Goal: Task Accomplishment & Management: Manage account settings

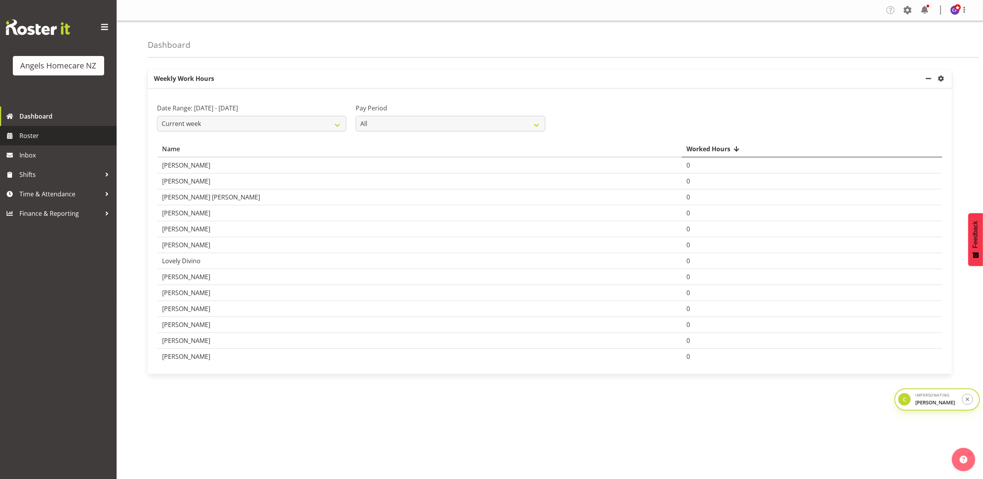
click at [42, 128] on link "Roster" at bounding box center [58, 135] width 117 height 19
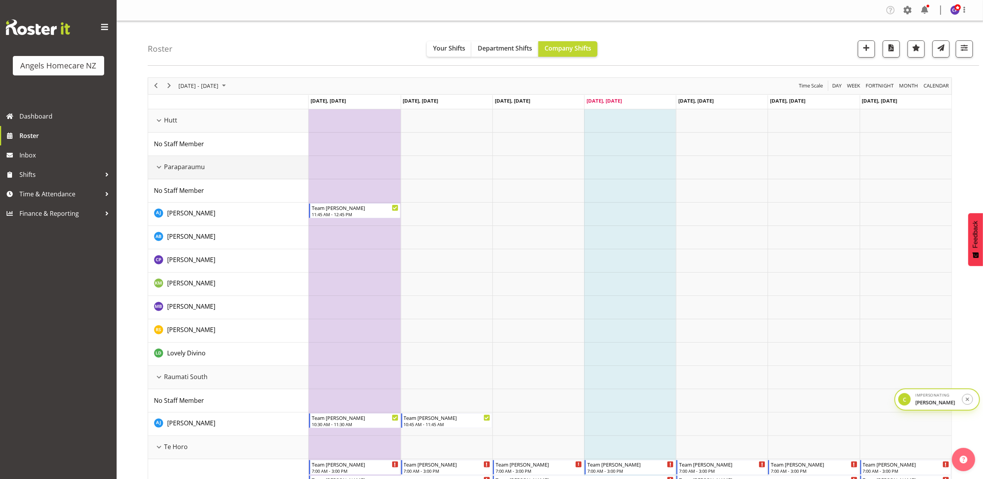
click at [160, 169] on div "Paraparaumu resource" at bounding box center [159, 167] width 10 height 10
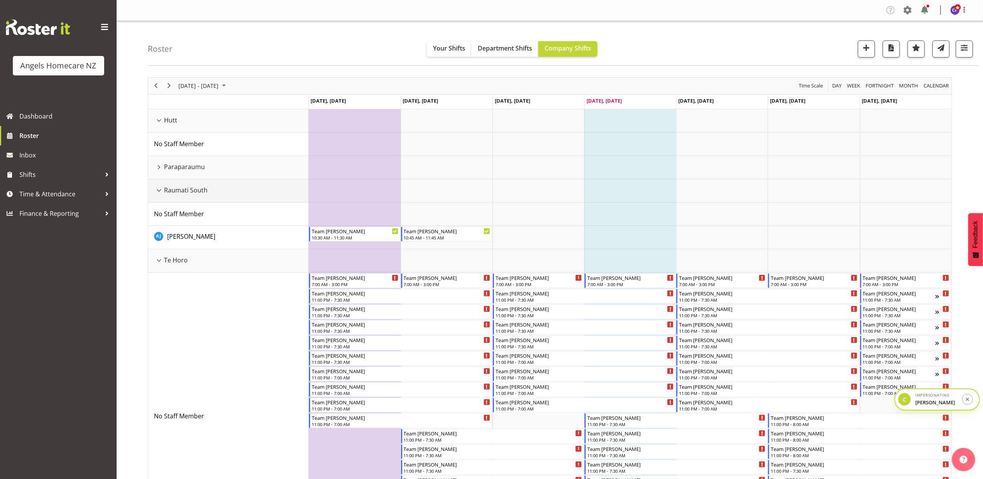
click at [161, 194] on div "Raumati South resource" at bounding box center [159, 190] width 10 height 10
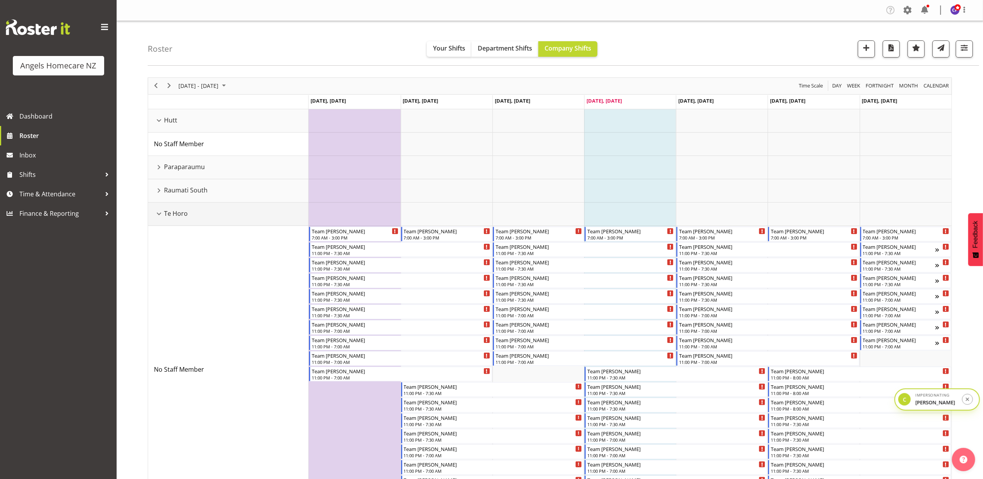
click at [161, 213] on div "Te Horo resource" at bounding box center [159, 214] width 10 height 10
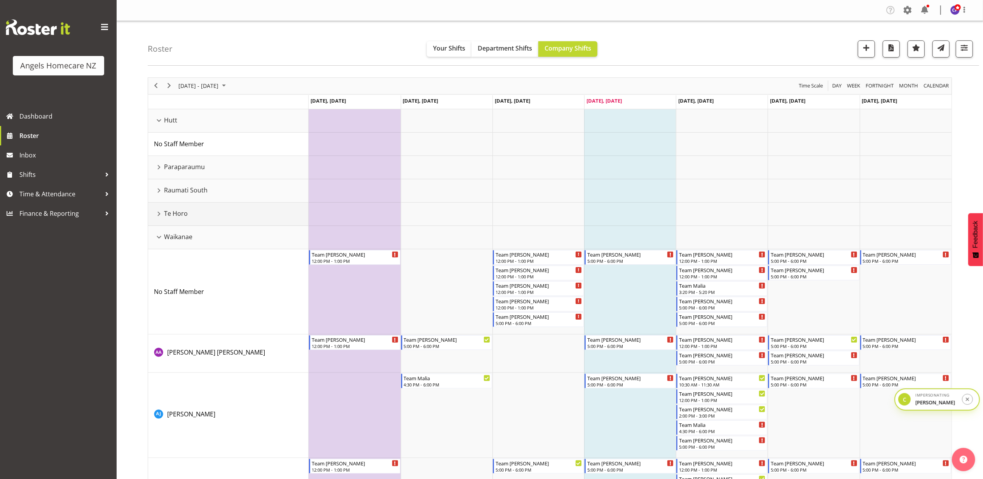
click at [159, 212] on div "Te Horo resource" at bounding box center [159, 214] width 10 height 10
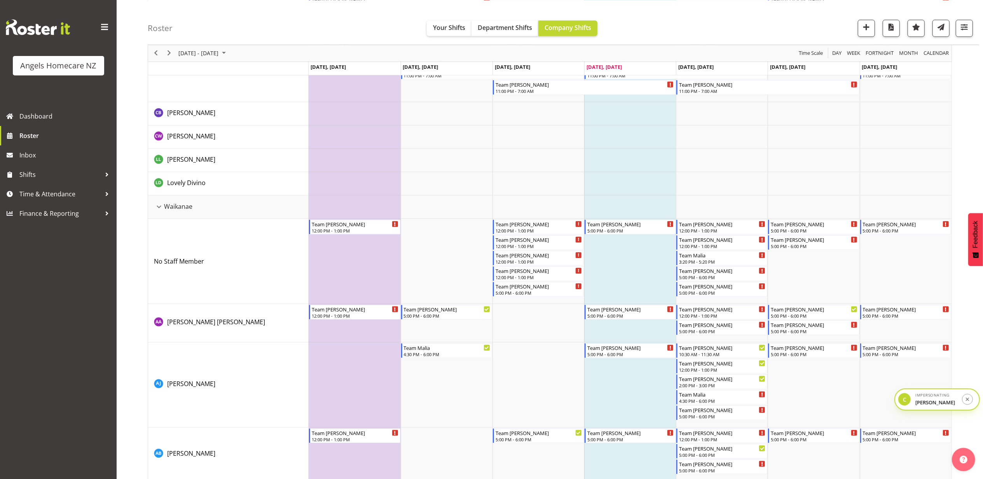
scroll to position [570, 0]
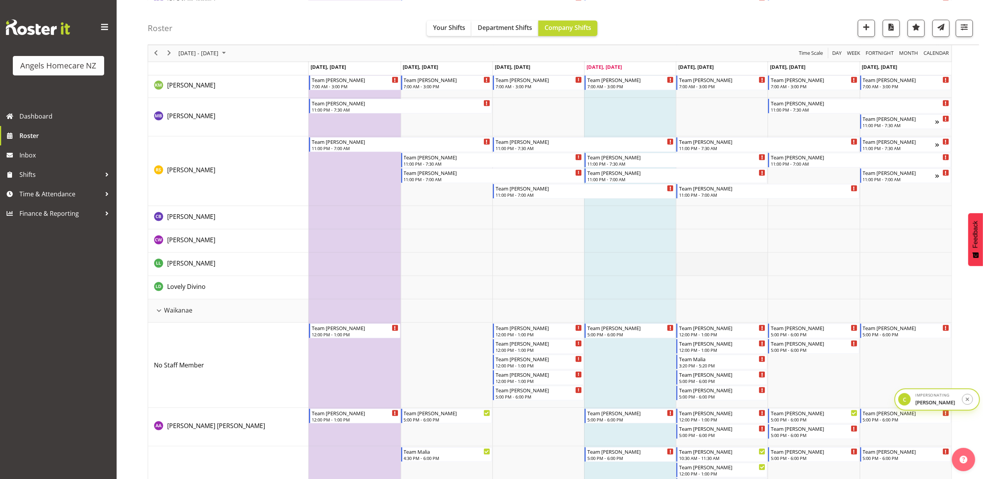
click at [717, 262] on td "Timeline Week of September 25, 2025" at bounding box center [722, 264] width 92 height 23
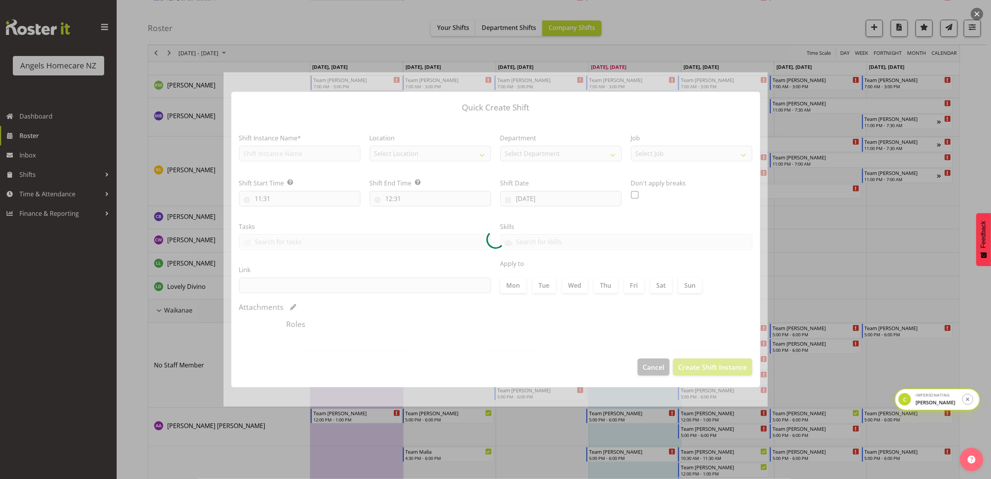
click at [649, 369] on div at bounding box center [495, 239] width 544 height 335
type input "[DATE]"
checkbox input "true"
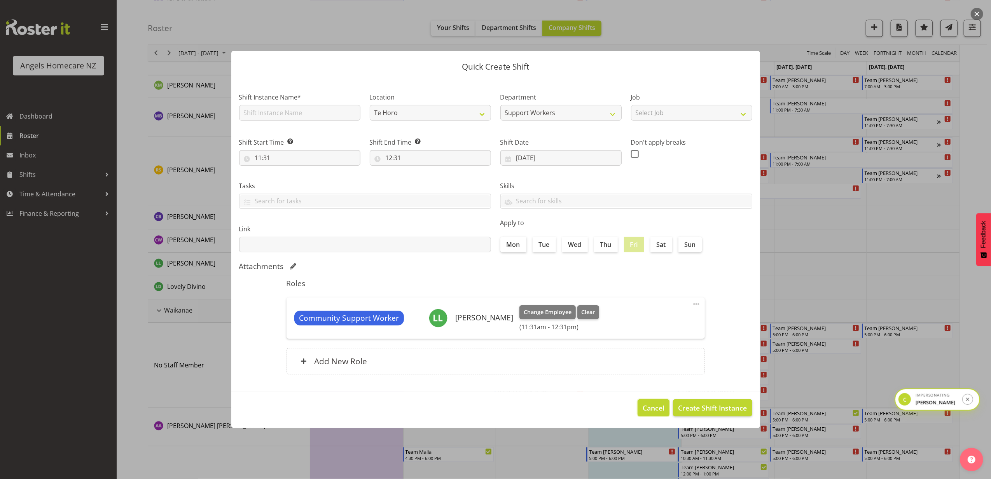
click at [649, 407] on span "Cancel" at bounding box center [653, 408] width 22 height 10
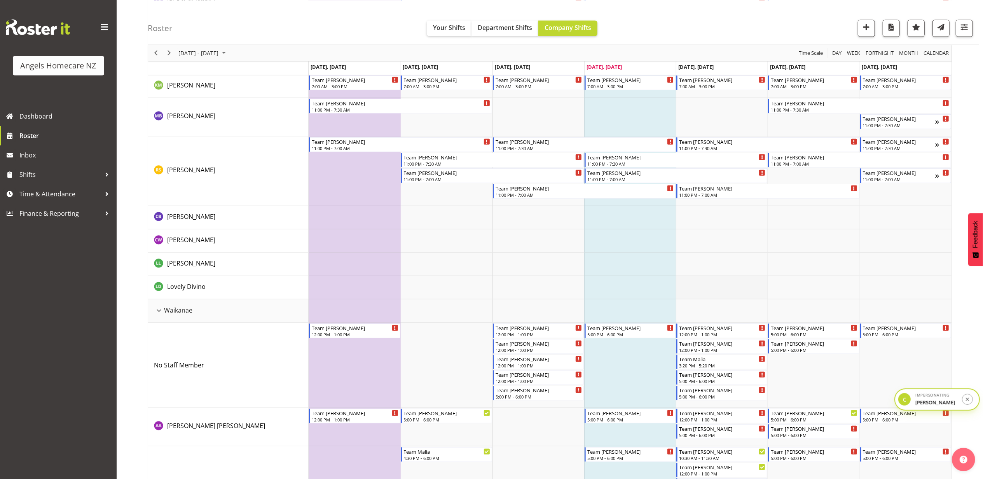
click at [711, 283] on td "Timeline Week of September 25, 2025" at bounding box center [722, 287] width 92 height 23
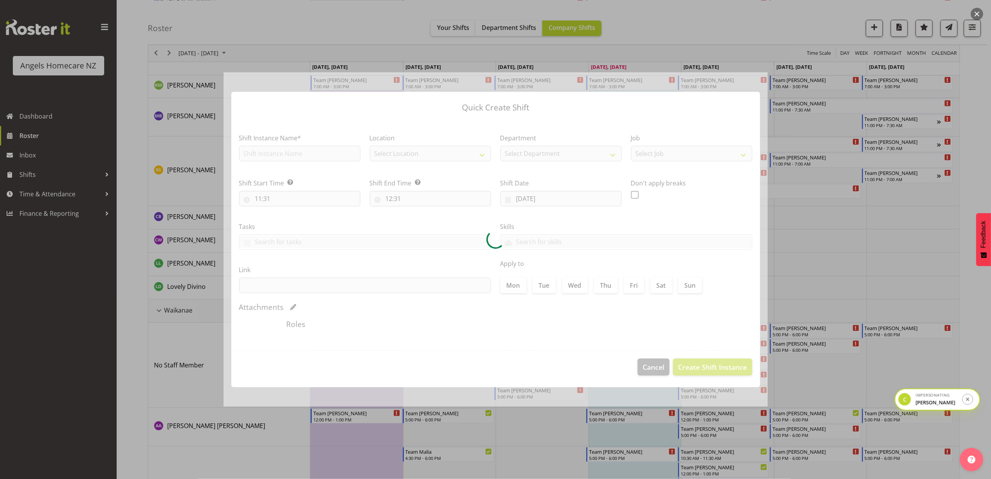
type input "[DATE]"
checkbox input "true"
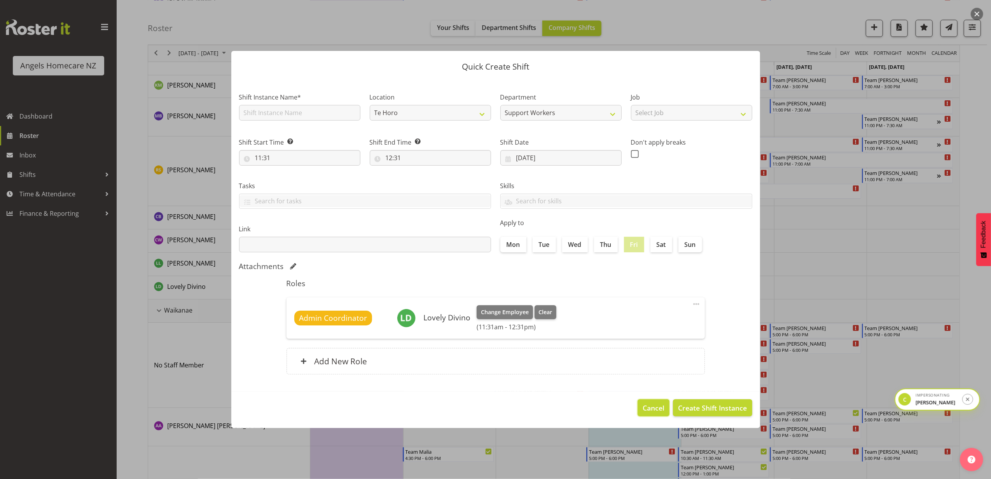
click at [651, 413] on span "Cancel" at bounding box center [653, 408] width 22 height 10
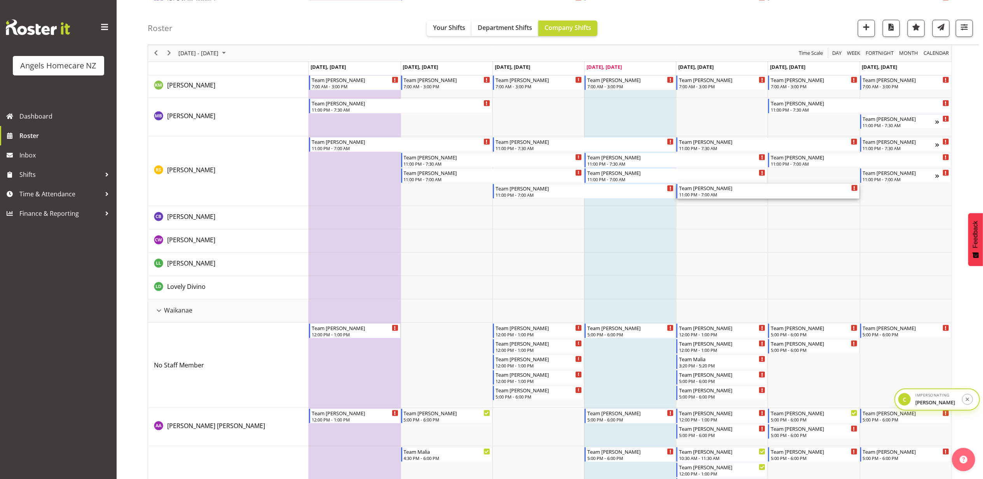
click at [700, 189] on div "Team [PERSON_NAME]" at bounding box center [768, 188] width 178 height 8
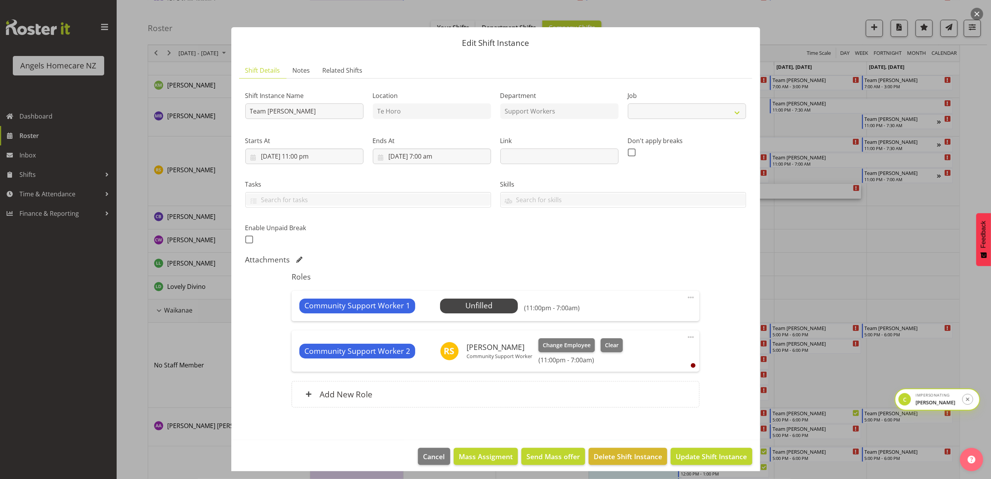
select select "10686"
click at [423, 461] on span "Cancel" at bounding box center [434, 456] width 22 height 10
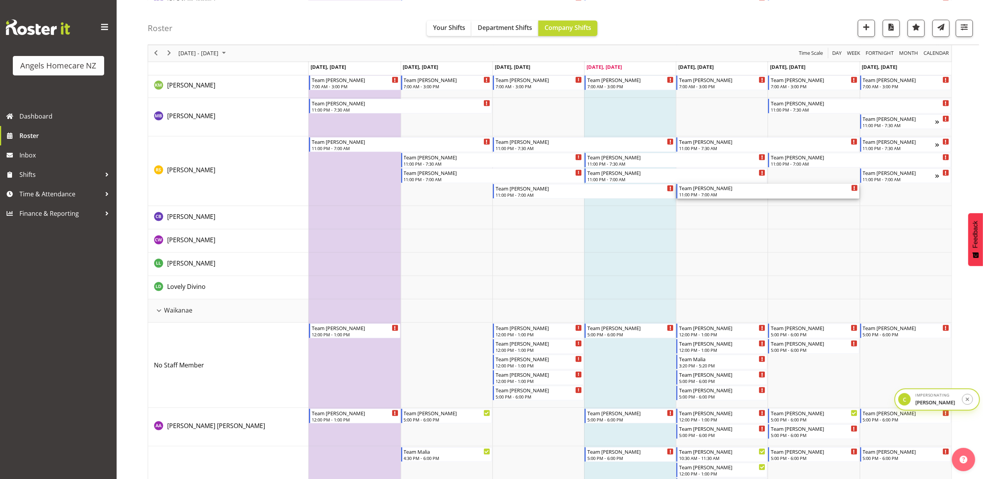
click at [709, 196] on div "11:00 PM - 7:00 AM" at bounding box center [768, 194] width 178 height 6
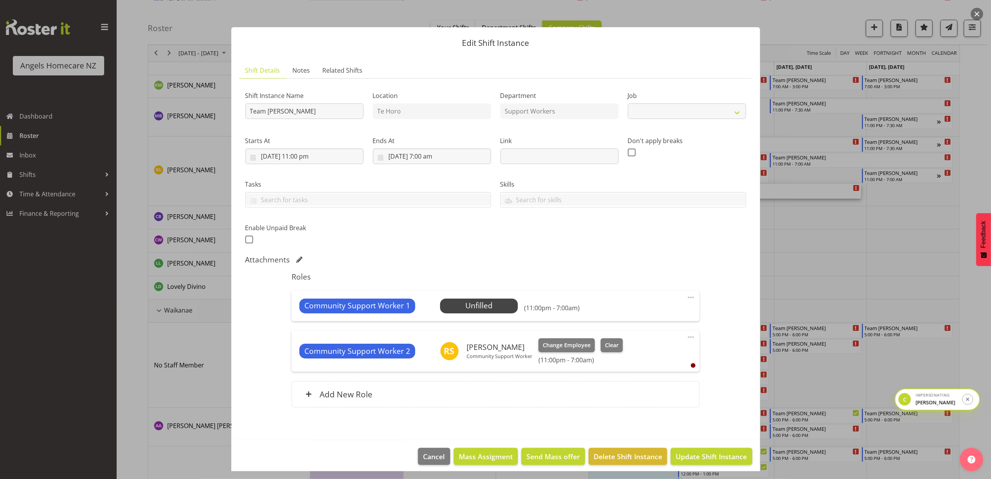
select select "10686"
click at [981, 16] on button "button" at bounding box center [976, 14] width 12 height 12
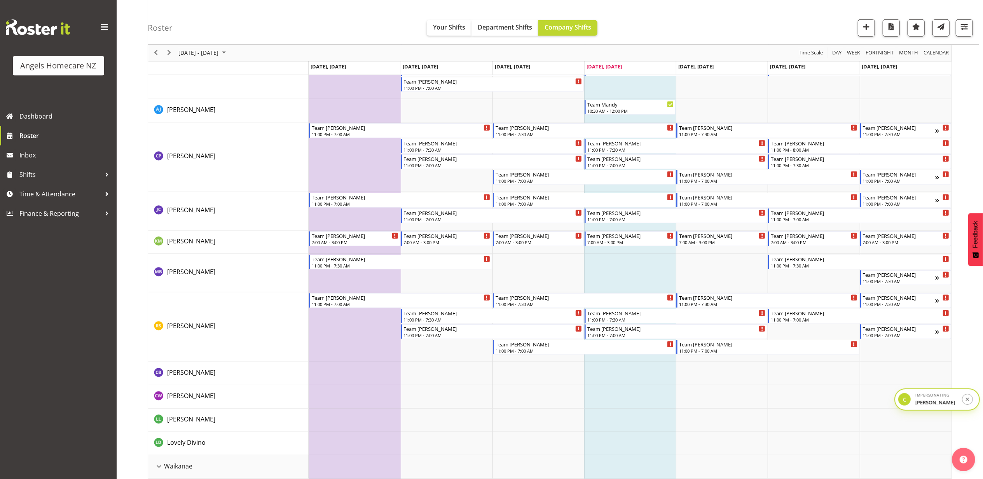
scroll to position [414, 0]
drag, startPoint x: 742, startPoint y: 33, endPoint x: 719, endPoint y: 68, distance: 42.0
click at [742, 33] on div "Roster Your Shifts Department Shifts Company Shifts All Locations Clear Hutt Pa…" at bounding box center [563, 22] width 831 height 45
click at [363, 325] on td "Timeline Week of September 25, 2025" at bounding box center [355, 327] width 92 height 70
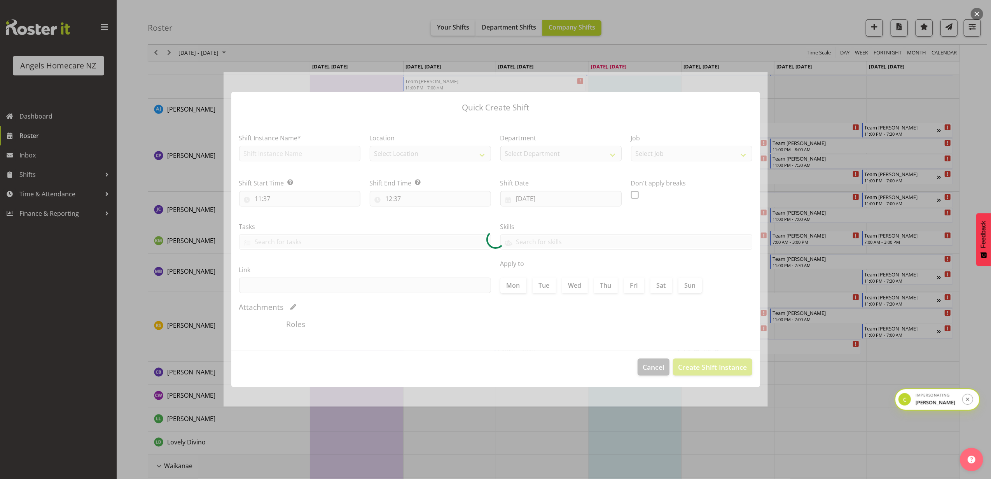
click at [661, 367] on div at bounding box center [495, 239] width 544 height 335
type input "[DATE]"
checkbox input "true"
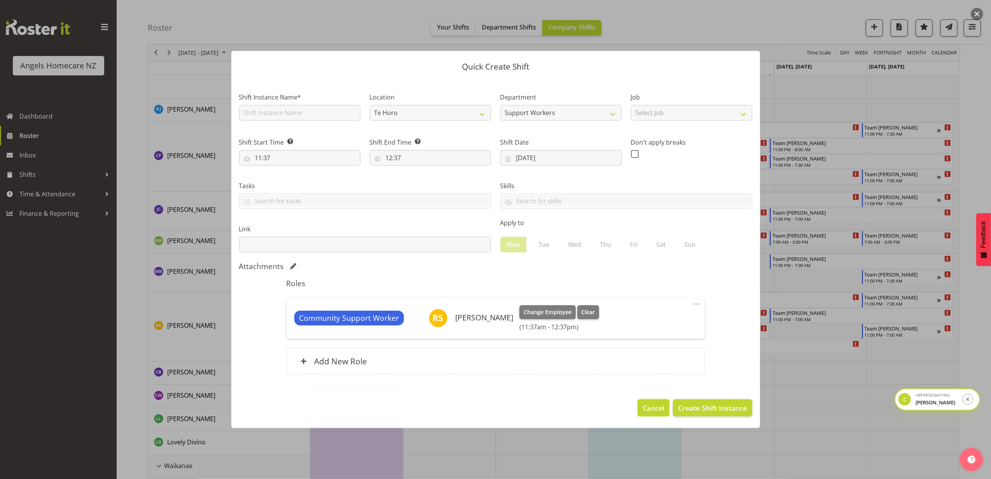
click at [659, 402] on button "Cancel" at bounding box center [653, 407] width 32 height 17
